Goal: Task Accomplishment & Management: Complete application form

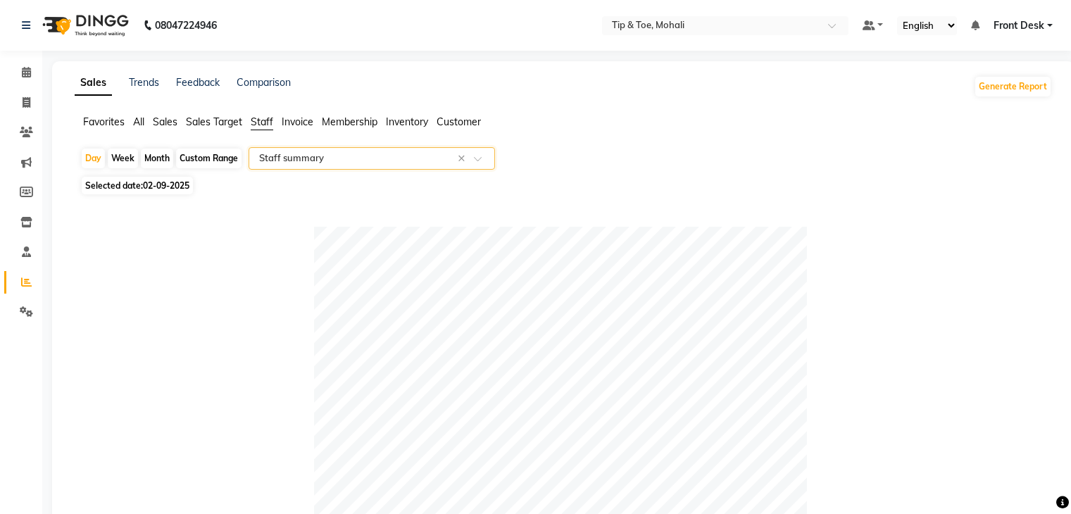
select select "full_report"
select select "pdf"
click at [20, 99] on span at bounding box center [26, 103] width 25 height 16
select select "service"
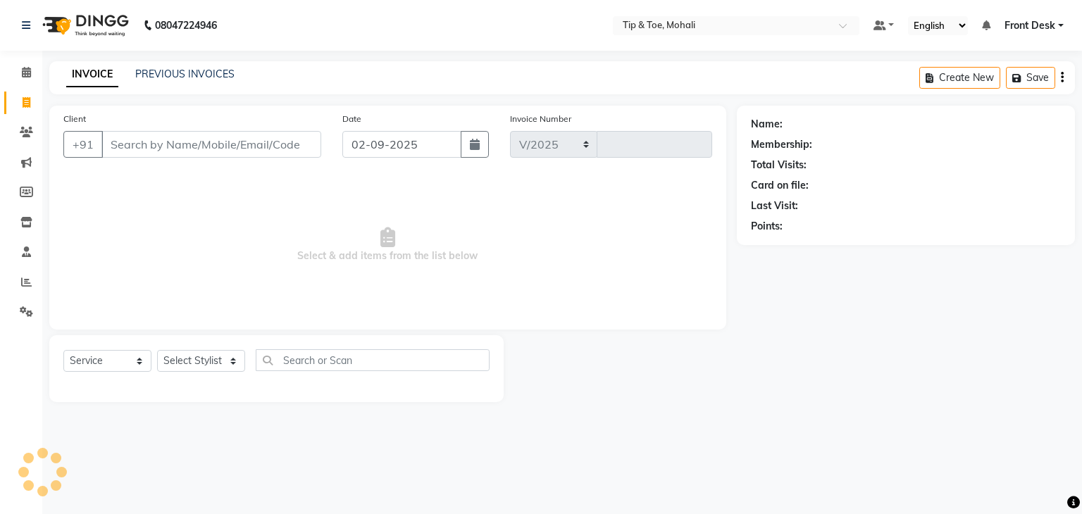
select select "5835"
type input "0741"
click at [185, 367] on select "Select Stylist Front Desk [PERSON_NAME] [PERSON_NAME] [DATE][PERSON_NAME] SACHI…" at bounding box center [201, 361] width 88 height 22
select select "79961"
click at [157, 351] on select "Select Stylist Front Desk [PERSON_NAME] [PERSON_NAME] [DATE][PERSON_NAME] SACHI…" at bounding box center [201, 361] width 88 height 22
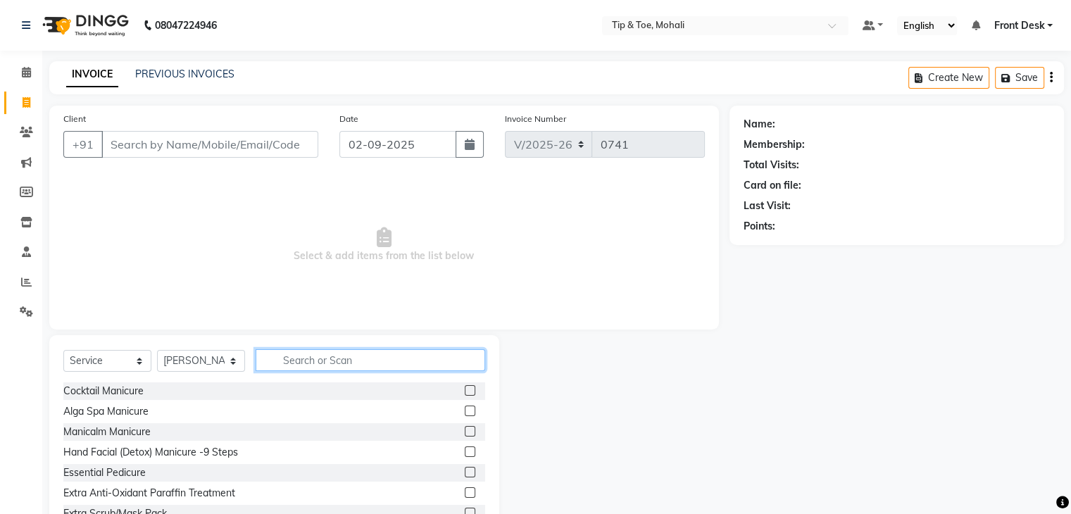
click at [338, 364] on input "text" at bounding box center [371, 360] width 230 height 22
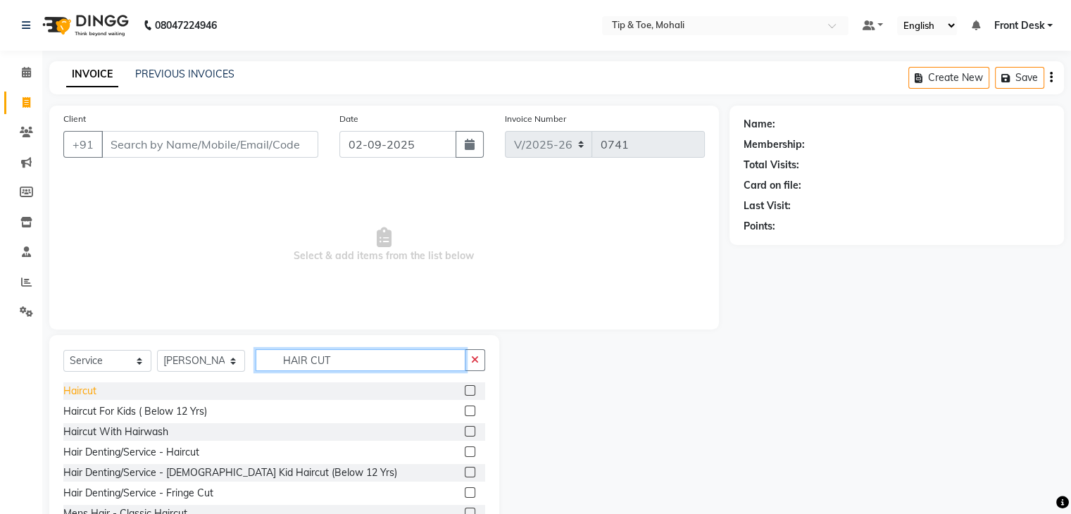
type input "HAIR CUT"
click at [90, 387] on div "Haircut" at bounding box center [79, 391] width 33 height 15
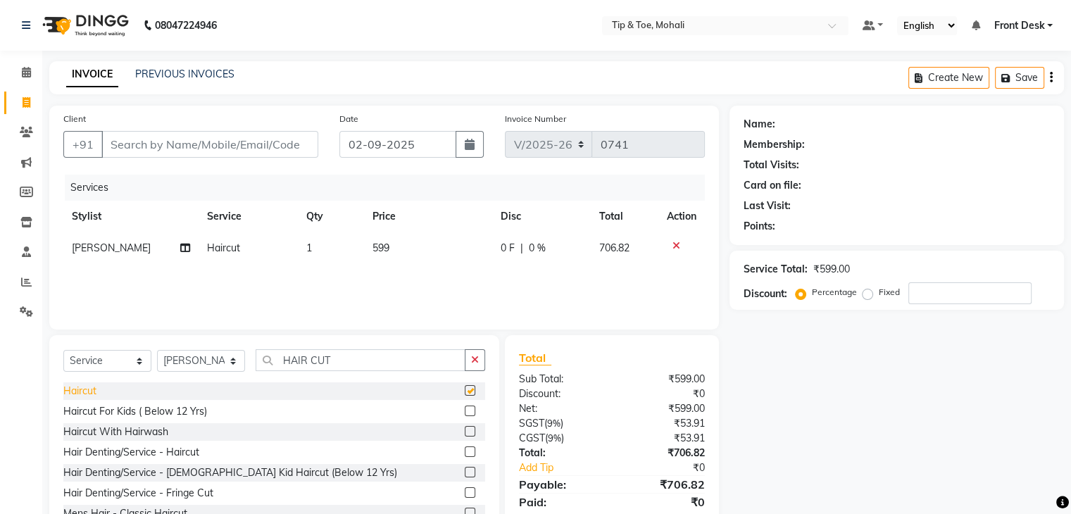
checkbox input "false"
click at [300, 146] on input "Client" at bounding box center [209, 144] width 217 height 27
type input "A"
type input "0"
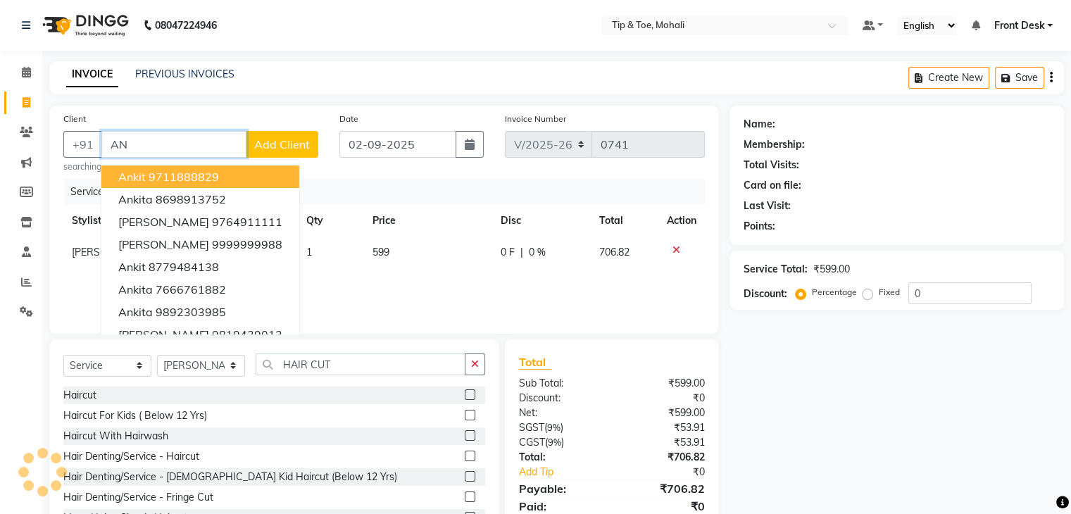
type input "A"
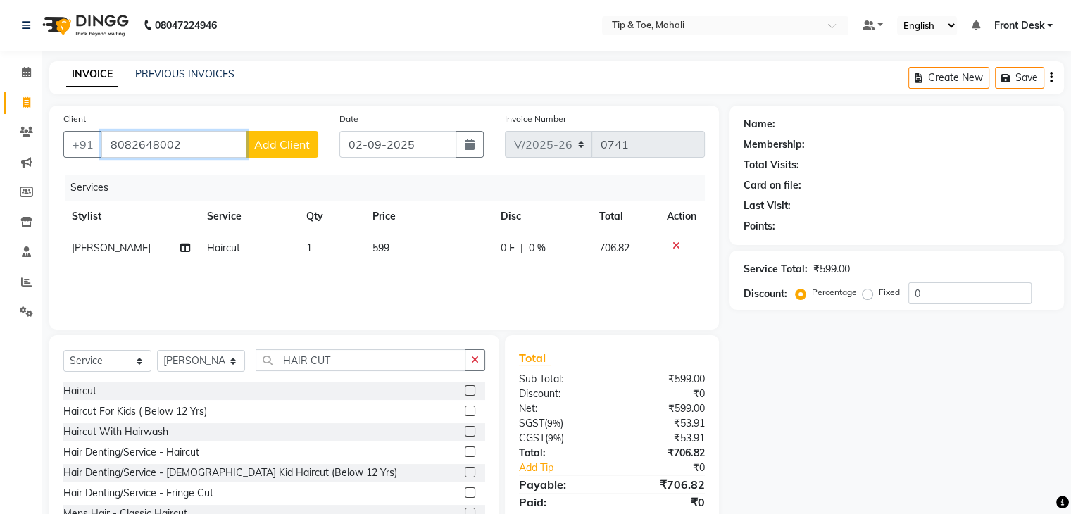
type input "8082648002"
click at [300, 146] on span "Add Client" at bounding box center [282, 144] width 56 height 14
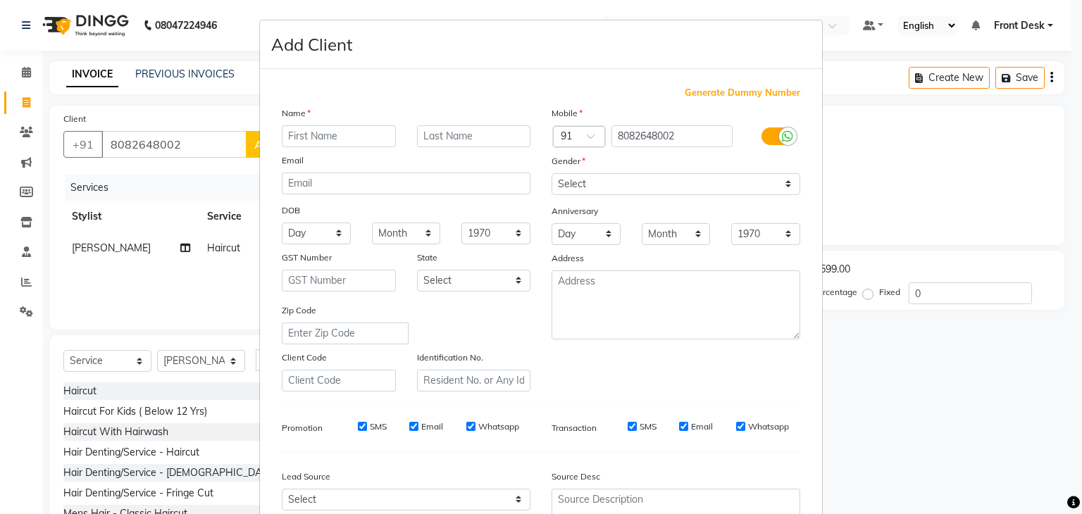
click at [306, 138] on input "text" at bounding box center [339, 136] width 114 height 22
type input "[PERSON_NAME]"
click at [642, 183] on select "Select [DEMOGRAPHIC_DATA] [DEMOGRAPHIC_DATA] Other Prefer Not To Say" at bounding box center [675, 184] width 249 height 22
select select "[DEMOGRAPHIC_DATA]"
click at [551, 174] on select "Select [DEMOGRAPHIC_DATA] [DEMOGRAPHIC_DATA] Other Prefer Not To Say" at bounding box center [675, 184] width 249 height 22
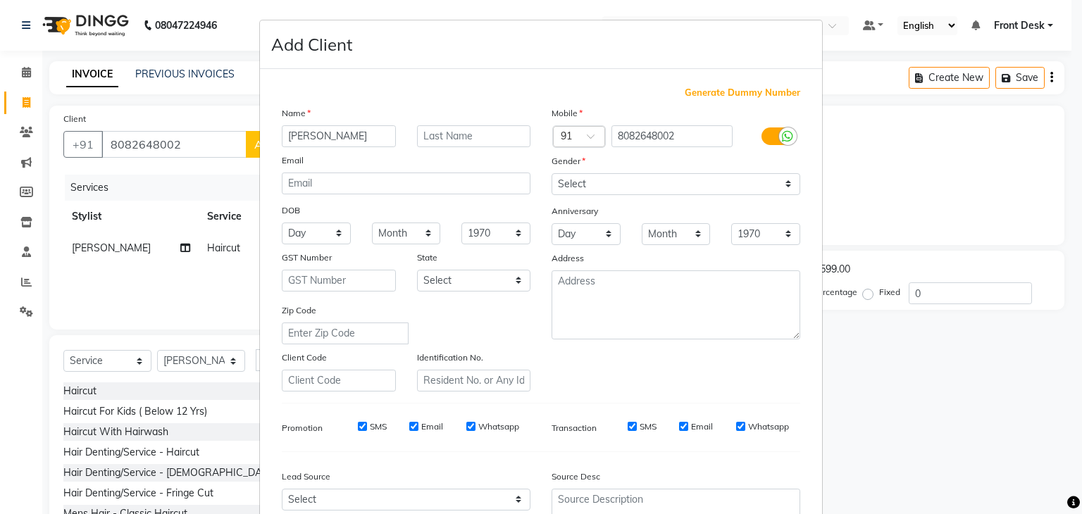
click at [357, 425] on div "SMS" at bounding box center [362, 426] width 49 height 13
click at [358, 431] on input "SMS" at bounding box center [362, 426] width 9 height 9
checkbox input "false"
click at [409, 430] on input "Email" at bounding box center [413, 426] width 9 height 9
checkbox input "false"
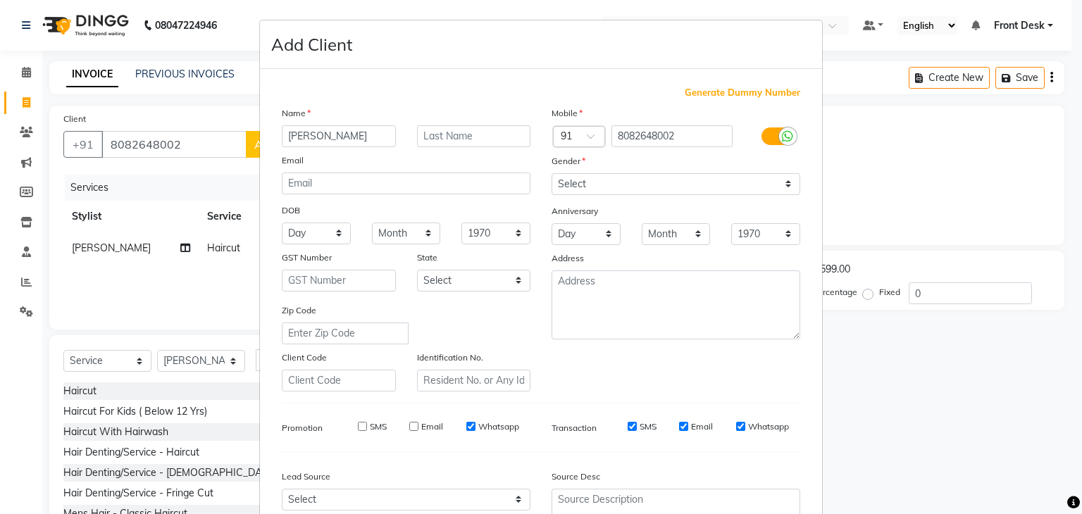
click at [466, 430] on input "Whatsapp" at bounding box center [470, 426] width 9 height 9
checkbox input "true"
click at [628, 430] on input "SMS" at bounding box center [632, 426] width 9 height 9
checkbox input "false"
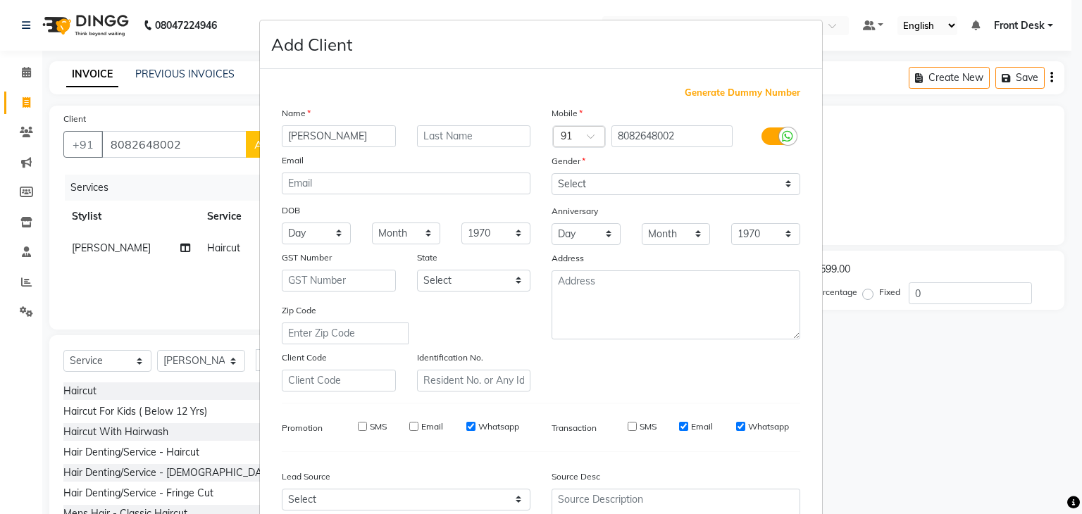
click at [679, 429] on input "Email" at bounding box center [683, 426] width 9 height 9
checkbox input "false"
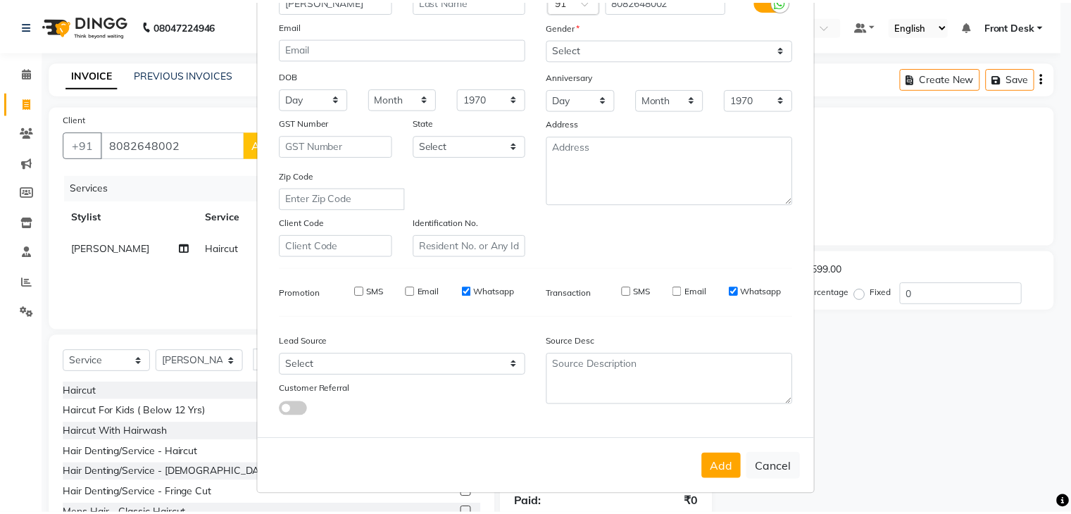
scroll to position [143, 0]
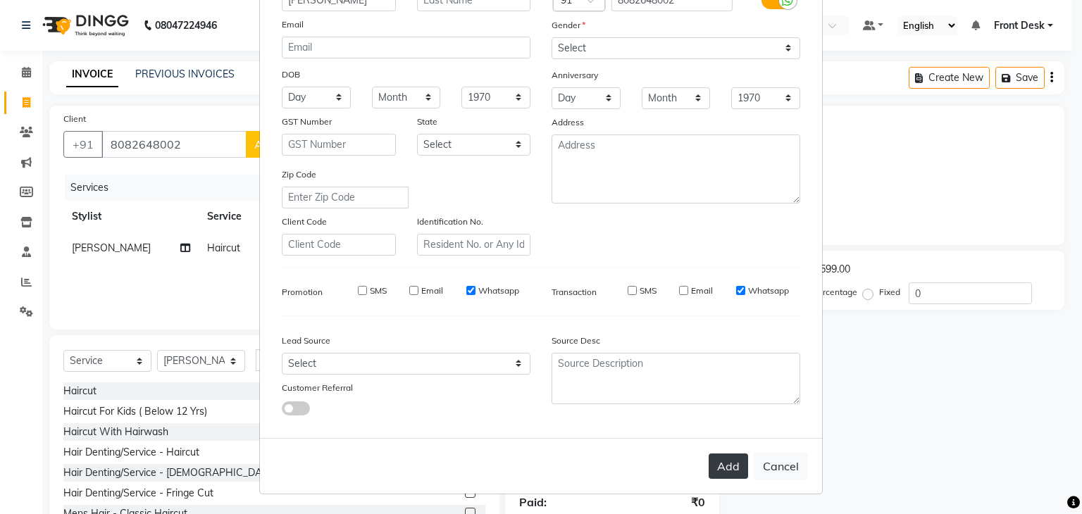
click at [728, 457] on button "Add" at bounding box center [728, 466] width 39 height 25
select select
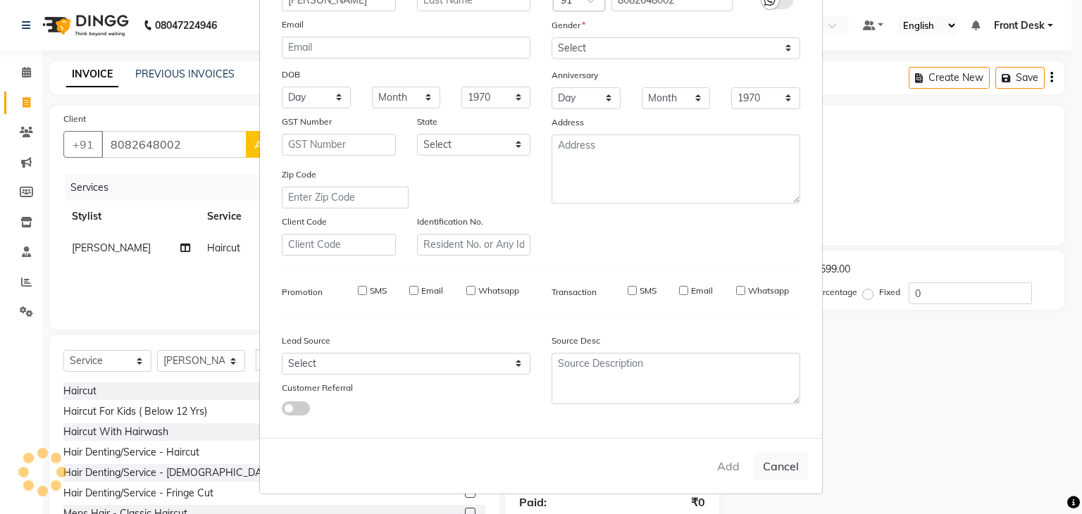
select select
checkbox input "false"
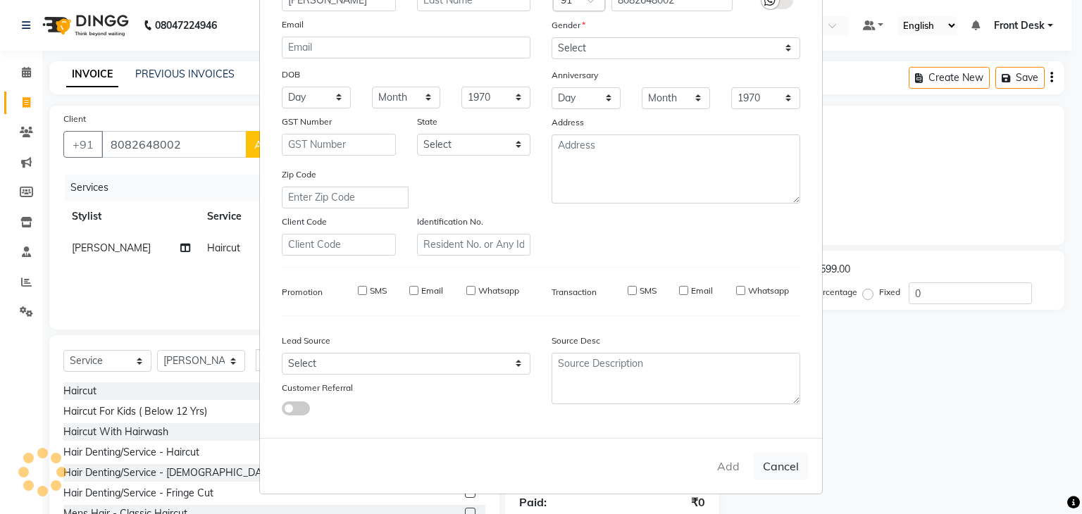
checkbox input "false"
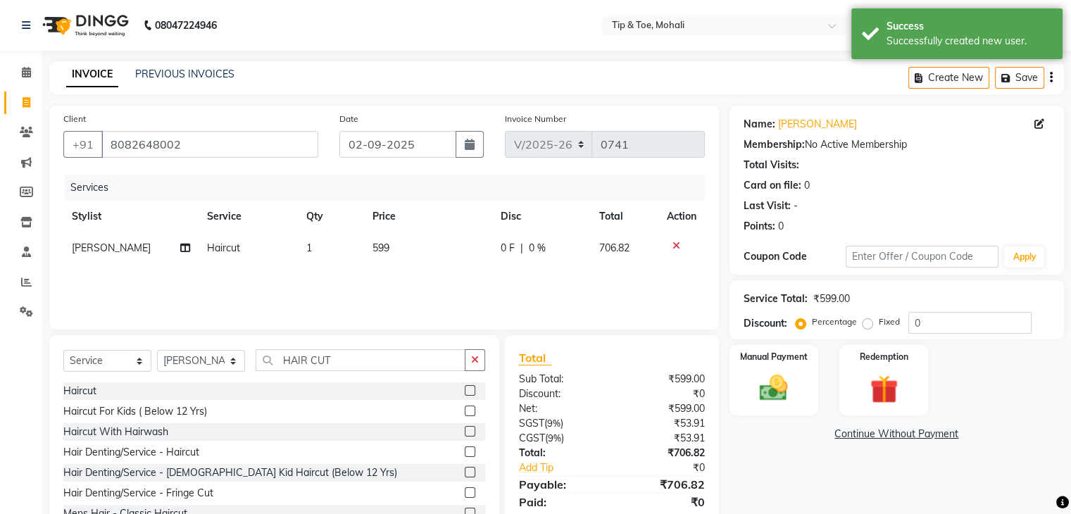
click at [410, 246] on td "599" at bounding box center [428, 248] width 129 height 32
select select "79961"
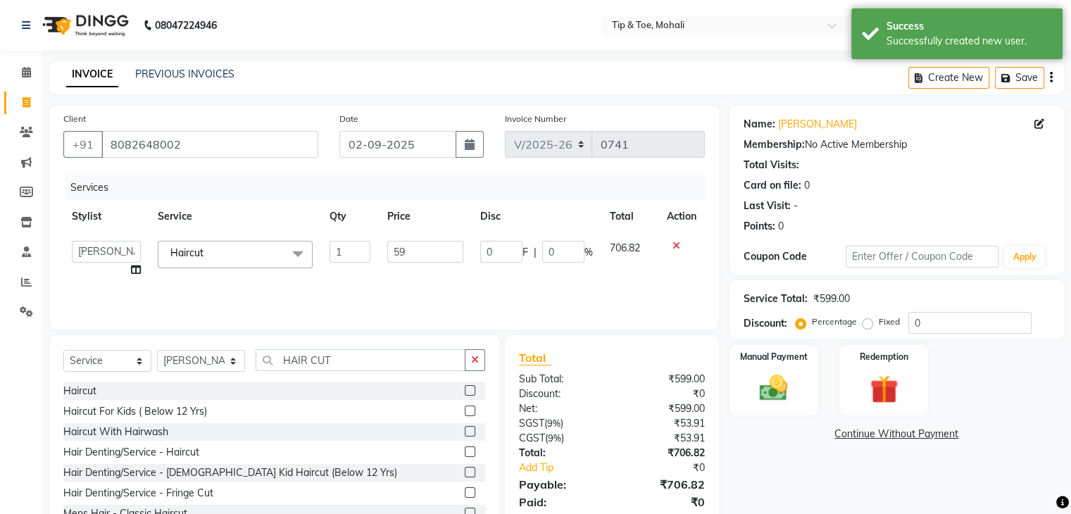
type input "5"
type input "450"
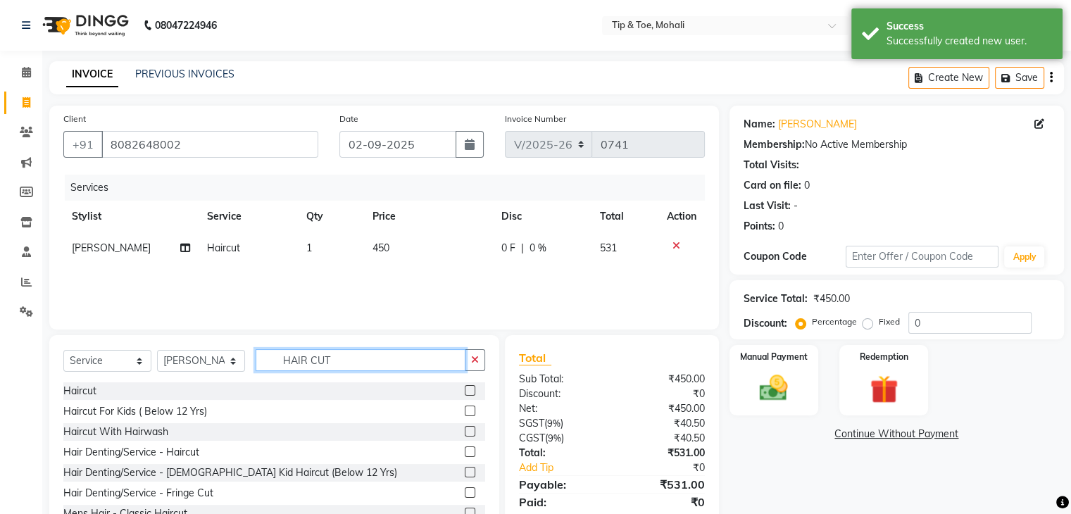
click at [346, 366] on input "HAIR CUT" at bounding box center [361, 360] width 210 height 22
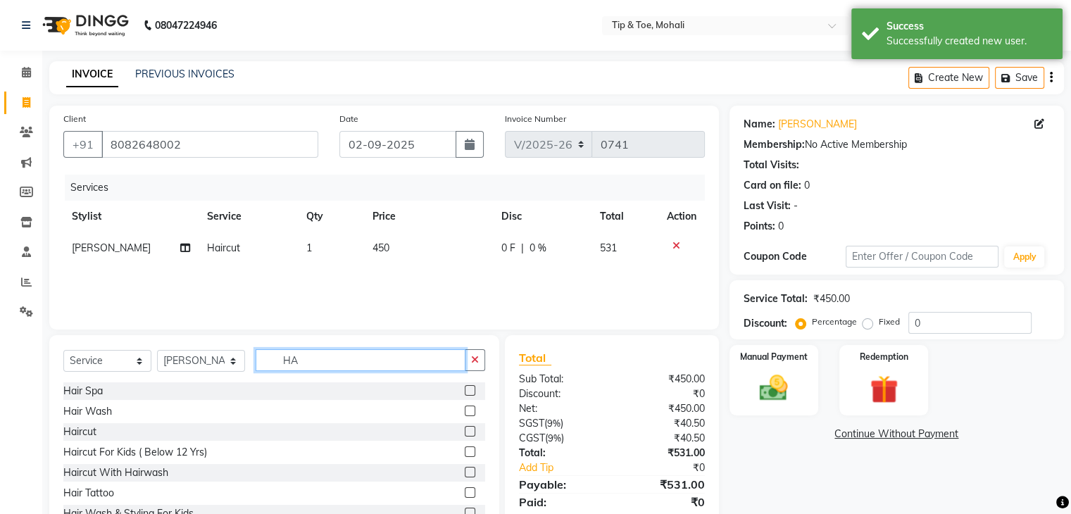
type input "H"
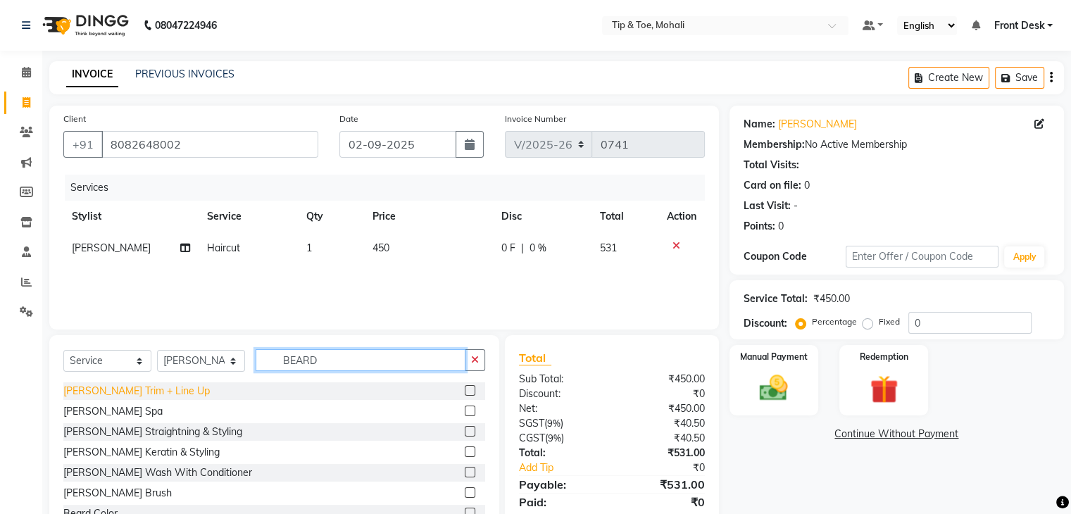
type input "BEARD"
click at [125, 392] on div "[PERSON_NAME] Trim + Line Up" at bounding box center [136, 391] width 146 height 15
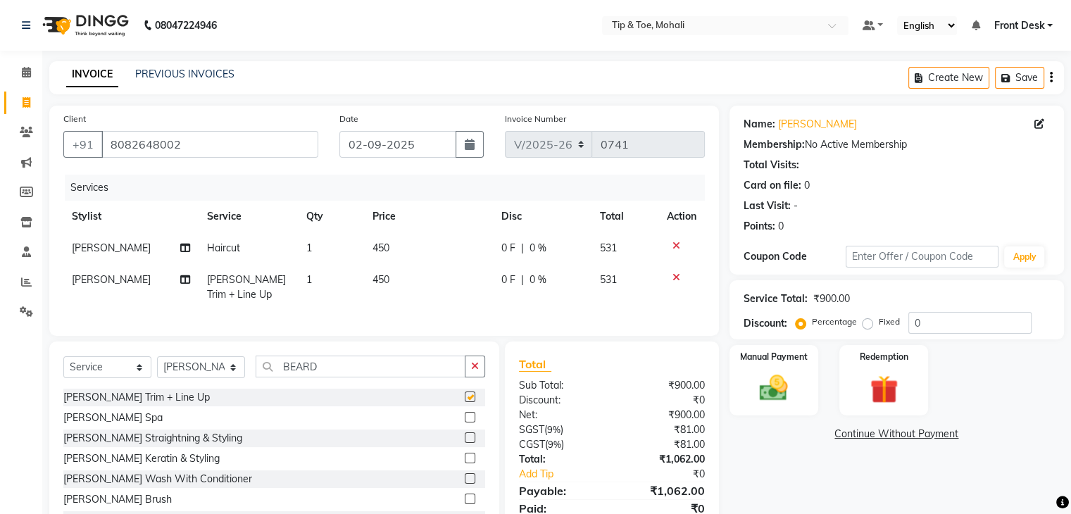
checkbox input "false"
click at [401, 285] on td "450" at bounding box center [428, 287] width 129 height 46
select select "79961"
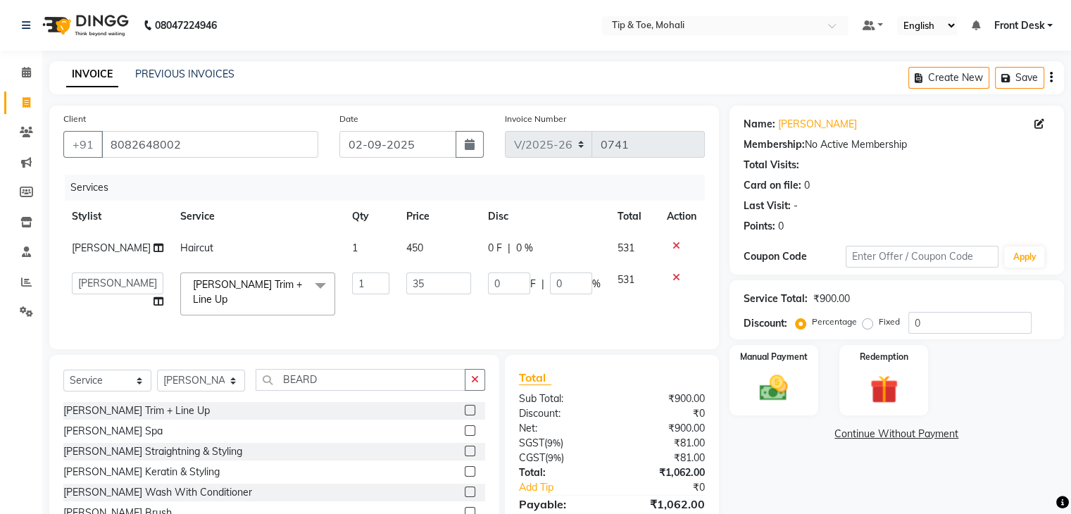
type input "350"
click at [466, 300] on td "350" at bounding box center [439, 294] width 82 height 60
select select "79961"
drag, startPoint x: 193, startPoint y: 143, endPoint x: 94, endPoint y: 122, distance: 101.5
click at [94, 122] on div "Client [PHONE_NUMBER]" at bounding box center [191, 140] width 276 height 58
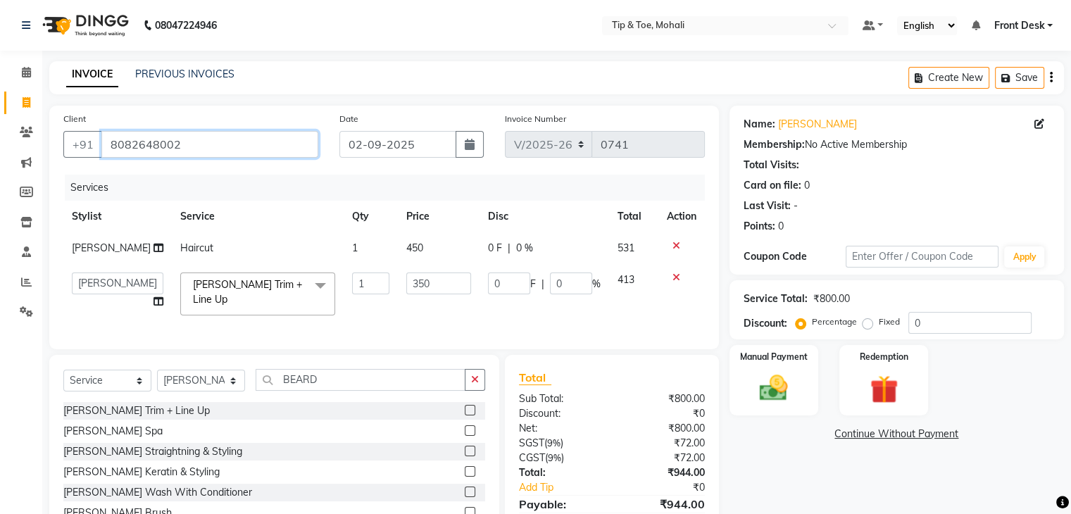
click at [263, 142] on input "8082648002" at bounding box center [209, 144] width 217 height 27
click at [963, 325] on input "0" at bounding box center [970, 323] width 123 height 22
type input "1"
type input "3.5"
type input "1"
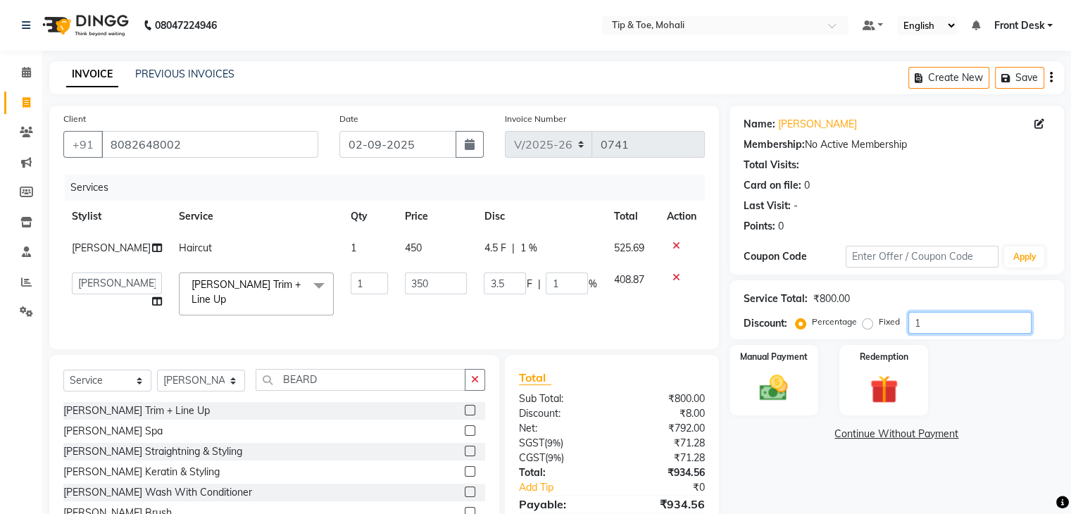
type input "15"
type input "52.5"
type input "15"
type input "15.2"
type input "53.2"
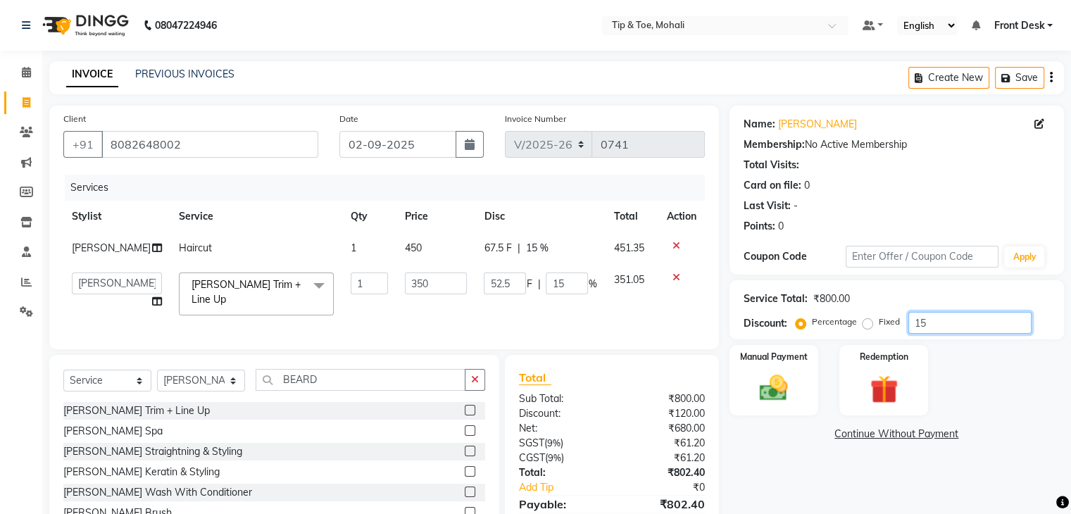
type input "15.2"
type input "15.25"
type input "53.38"
type input "15.25"
type input "15.254"
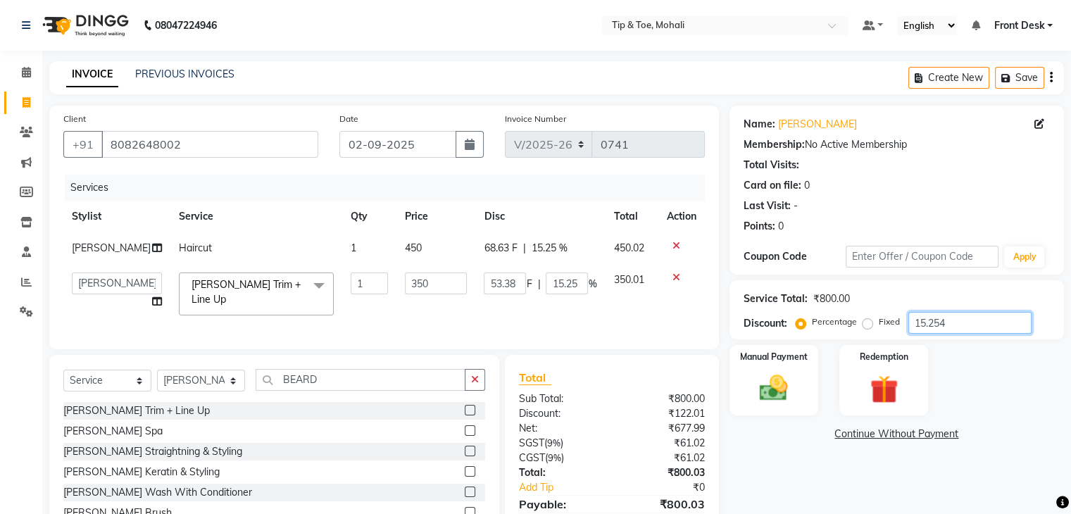
type input "53.39"
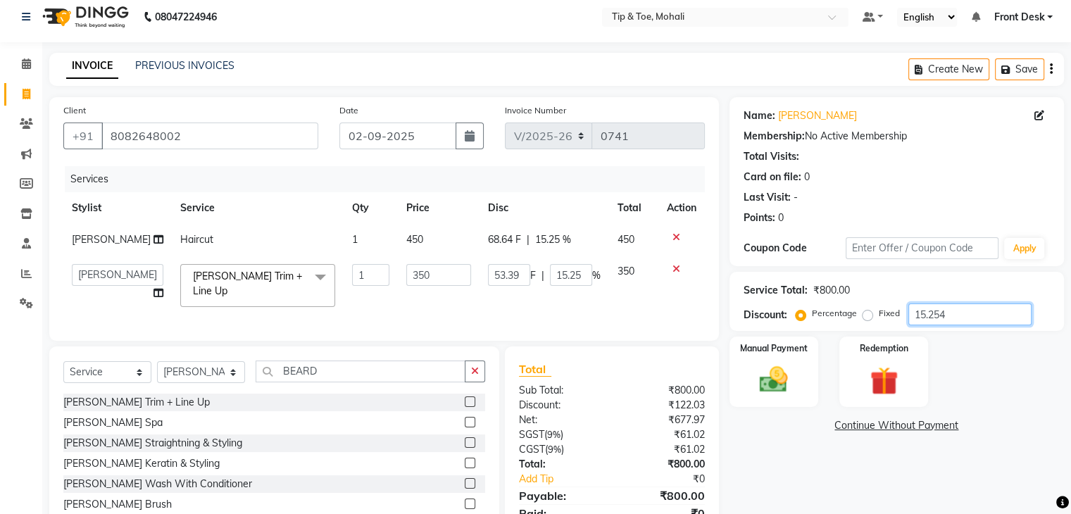
scroll to position [8, 0]
type input "15.254"
click at [800, 378] on div "Manual Payment" at bounding box center [774, 371] width 92 height 73
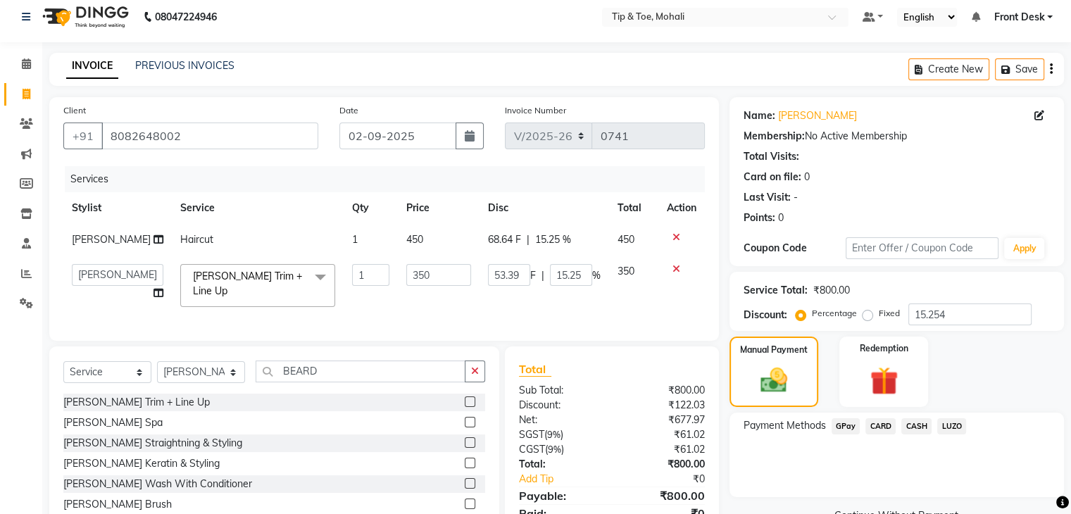
click at [840, 427] on span "GPay" at bounding box center [846, 426] width 29 height 16
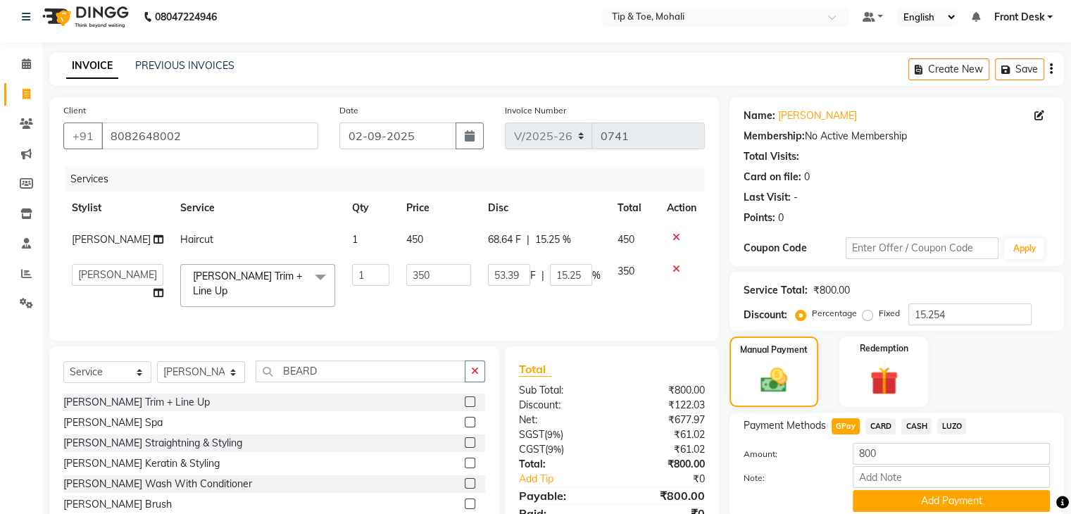
scroll to position [75, 0]
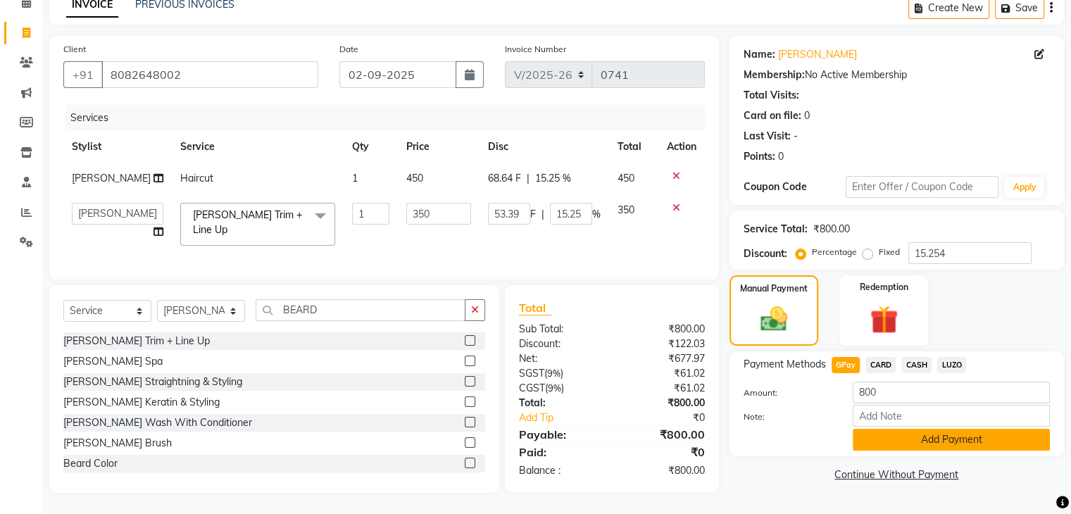
click at [866, 429] on button "Add Payment" at bounding box center [951, 440] width 197 height 22
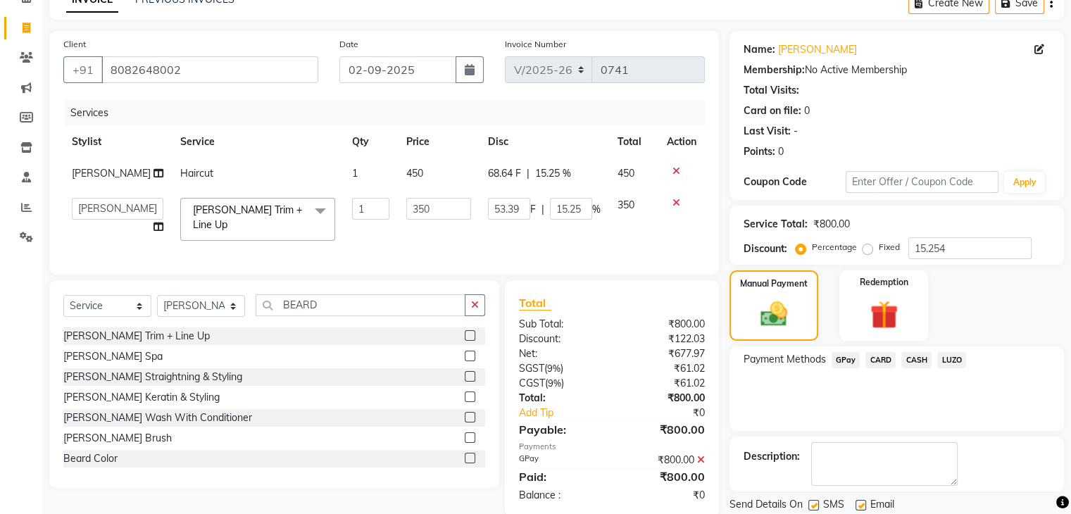
scroll to position [120, 0]
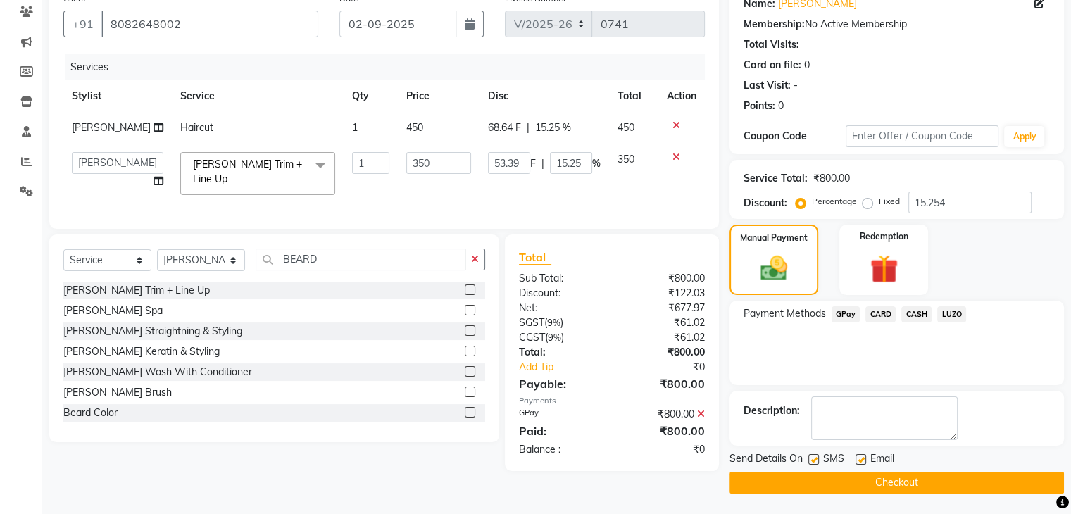
click at [848, 478] on button "Checkout" at bounding box center [897, 483] width 335 height 22
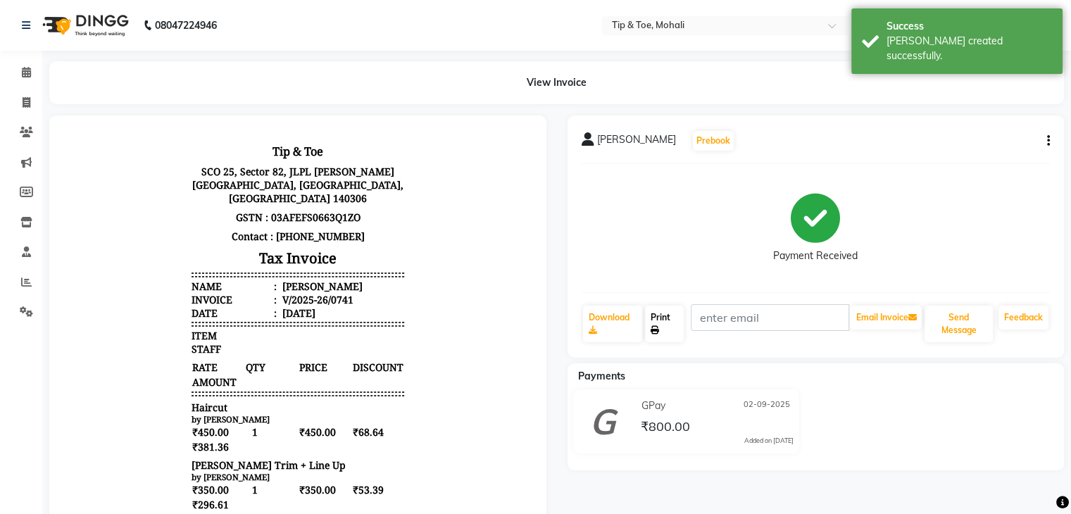
click at [670, 327] on link "Print" at bounding box center [664, 324] width 39 height 37
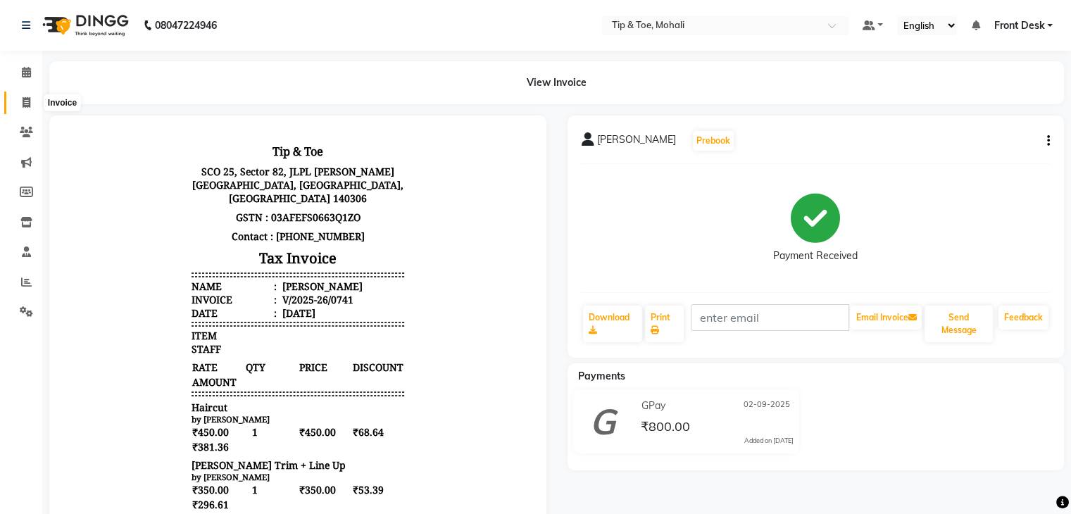
click at [23, 102] on icon at bounding box center [27, 102] width 8 height 11
select select "service"
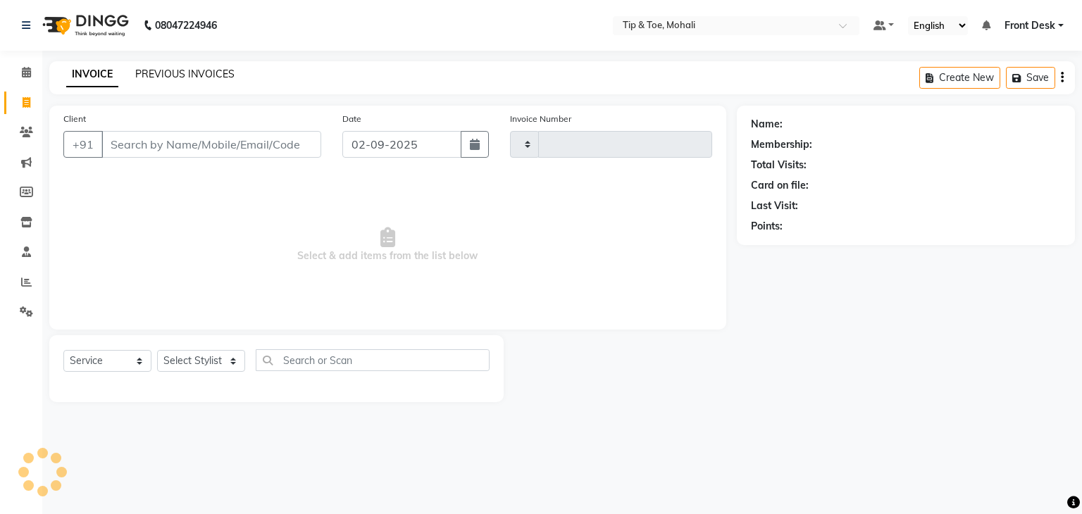
type input "0742"
select select "5835"
click at [155, 75] on link "PREVIOUS INVOICES" at bounding box center [184, 74] width 99 height 13
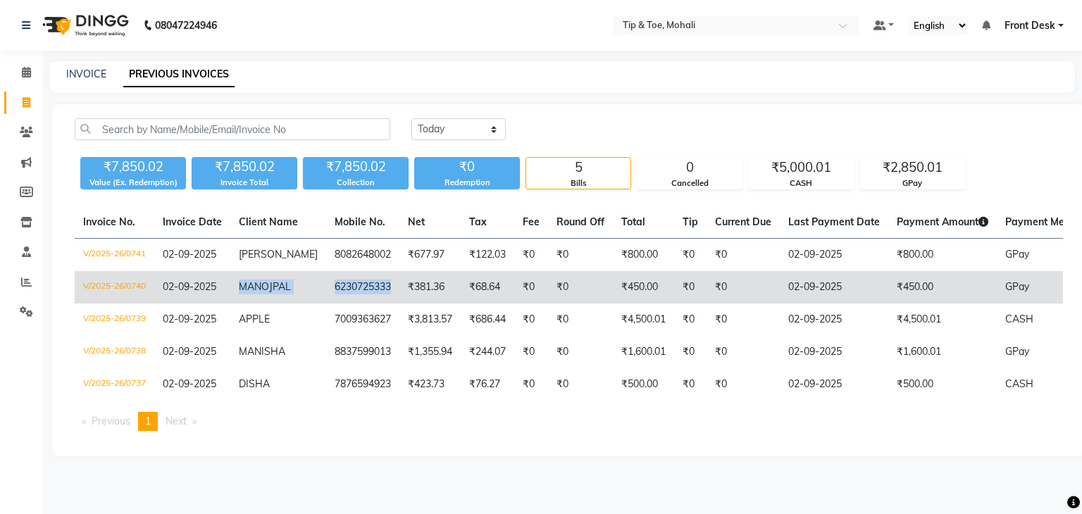
drag, startPoint x: 230, startPoint y: 299, endPoint x: 372, endPoint y: 297, distance: 142.3
click at [372, 297] on tr "V/2025-26/0740 [DATE] [PERSON_NAME] 6230725333 ₹381.36 ₹68.64 ₹0 ₹0 ₹450.00 ₹0 …" at bounding box center [659, 287] width 1168 height 32
copy tr "[PERSON_NAME] 6230725333"
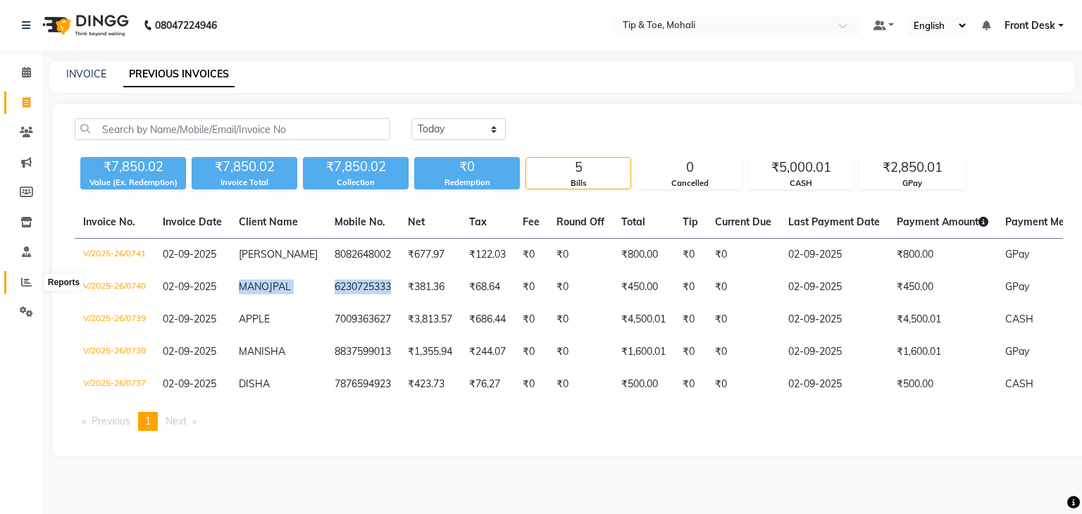
click at [24, 282] on icon at bounding box center [26, 282] width 11 height 11
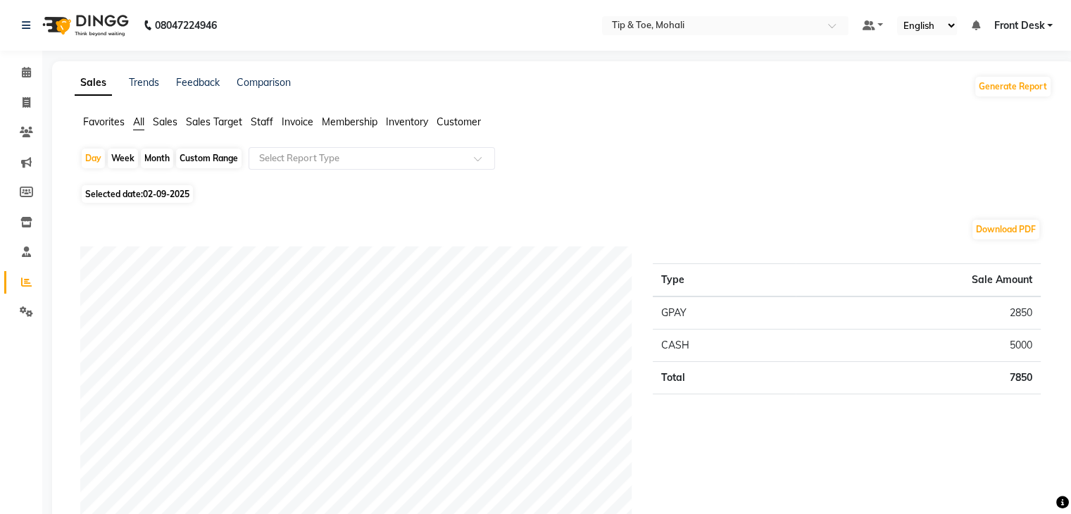
click at [258, 125] on span "Staff" at bounding box center [262, 122] width 23 height 13
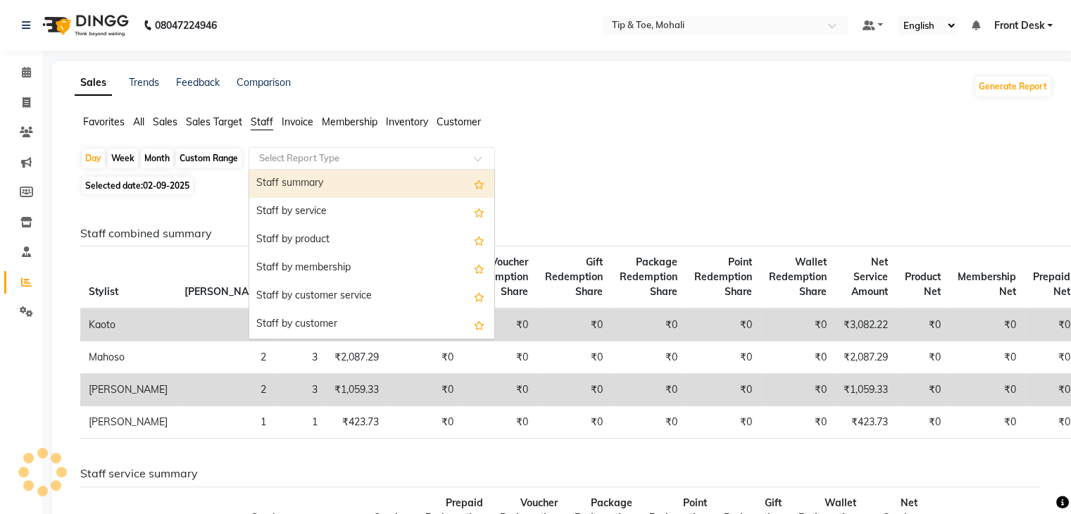
click at [298, 162] on input "text" at bounding box center [357, 158] width 203 height 14
click at [303, 181] on div "Staff summary" at bounding box center [371, 184] width 245 height 28
select select "full_report"
select select "pdf"
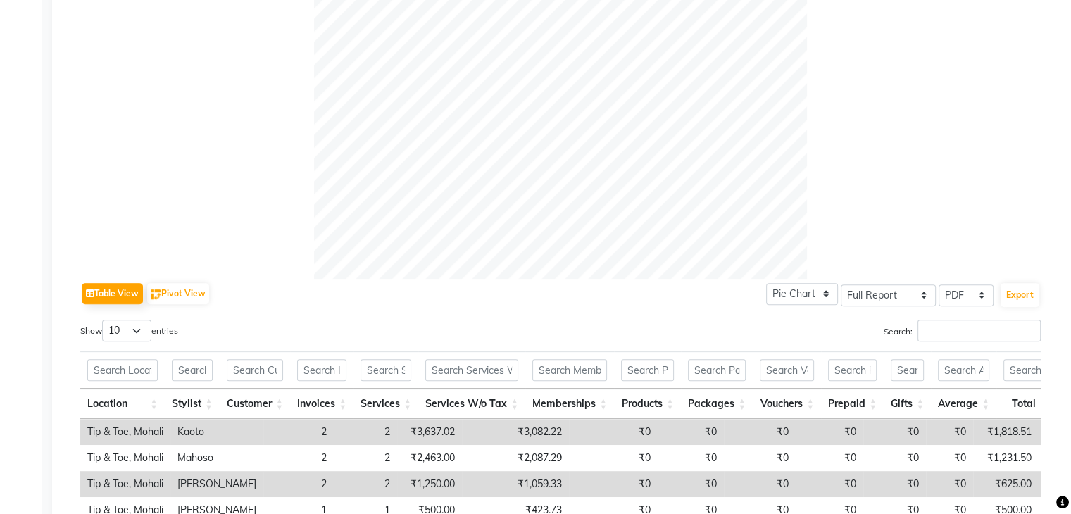
scroll to position [577, 0]
